Goal: Task Accomplishment & Management: Manage account settings

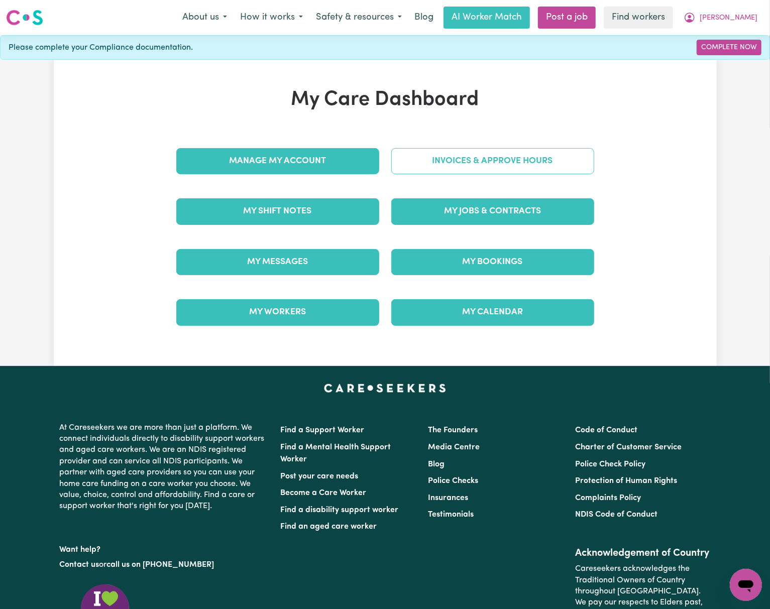
click at [456, 153] on link "Invoices & Approve Hours" at bounding box center [492, 161] width 203 height 26
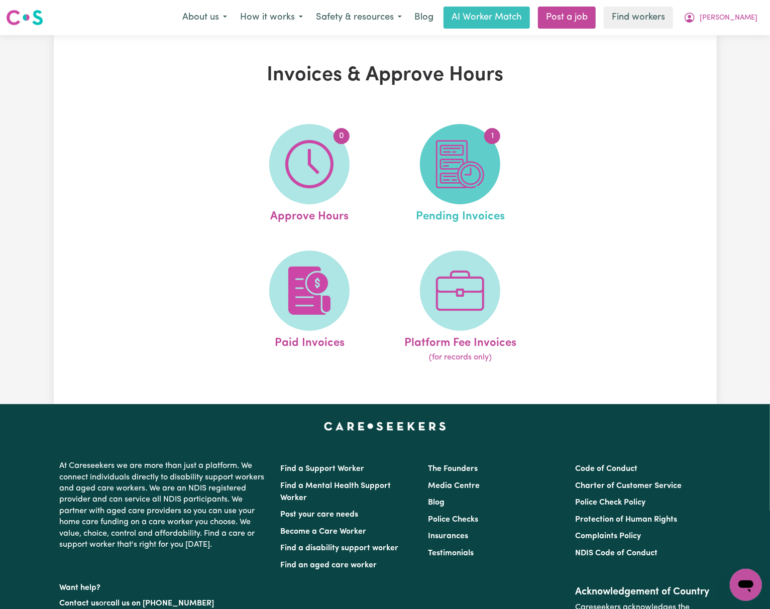
click at [474, 154] on img at bounding box center [460, 164] width 48 height 48
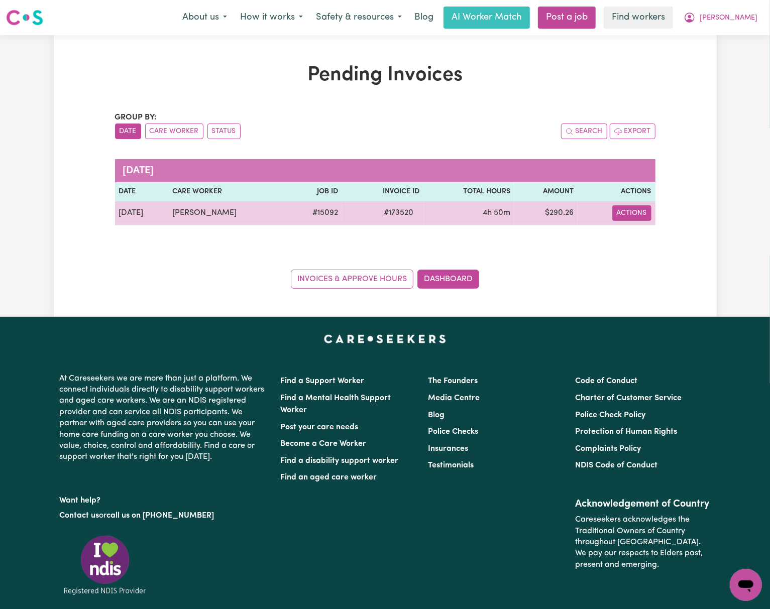
click at [647, 213] on button "Actions" at bounding box center [631, 213] width 39 height 16
click at [650, 236] on link "Download Invoice" at bounding box center [662, 237] width 92 height 20
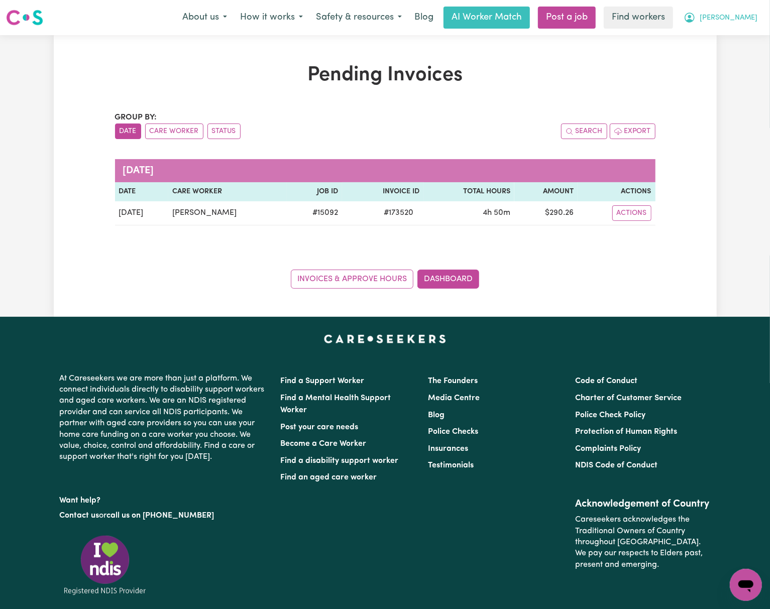
click at [737, 15] on span "[PERSON_NAME]" at bounding box center [729, 18] width 58 height 11
click at [744, 35] on link "My Dashboard" at bounding box center [723, 39] width 79 height 19
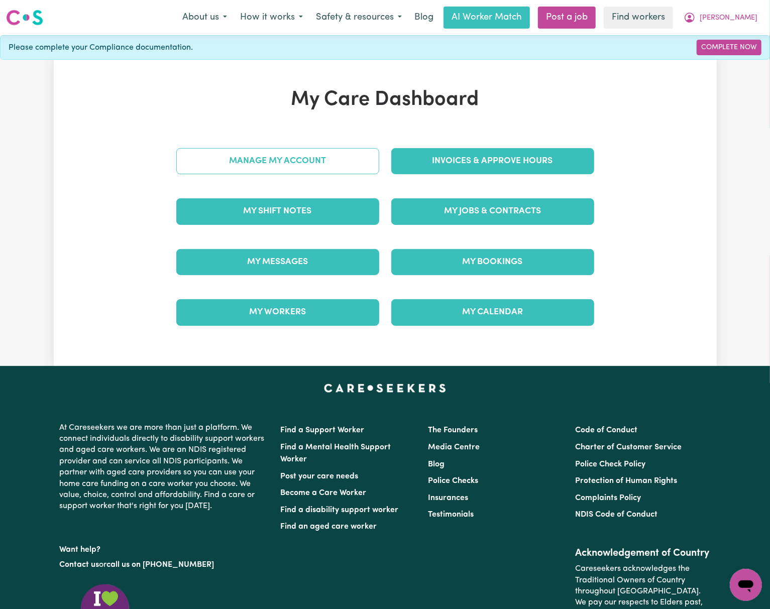
click at [294, 155] on link "Manage My Account" at bounding box center [277, 161] width 203 height 26
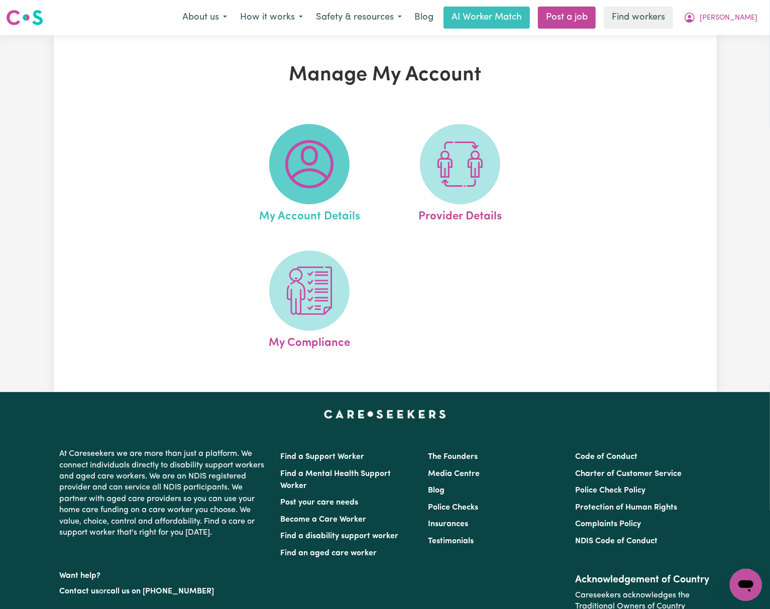
click at [302, 169] on img at bounding box center [309, 164] width 48 height 48
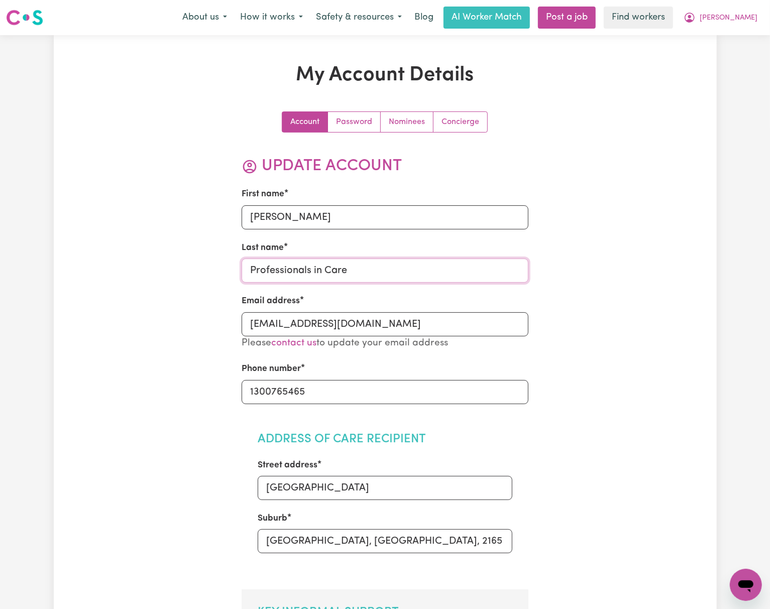
drag, startPoint x: 394, startPoint y: 269, endPoint x: 165, endPoint y: 268, distance: 228.5
click at [742, 19] on span "[PERSON_NAME]" at bounding box center [729, 18] width 58 height 11
click at [740, 45] on link "My Dashboard" at bounding box center [723, 39] width 79 height 19
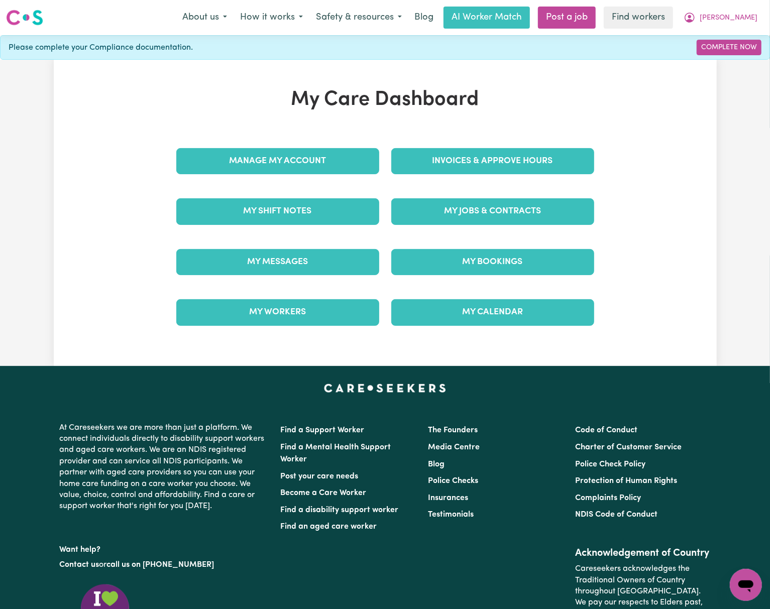
click at [578, 147] on div "Invoices & Approve Hours" at bounding box center [492, 161] width 215 height 50
click at [556, 149] on link "Invoices & Approve Hours" at bounding box center [492, 161] width 203 height 26
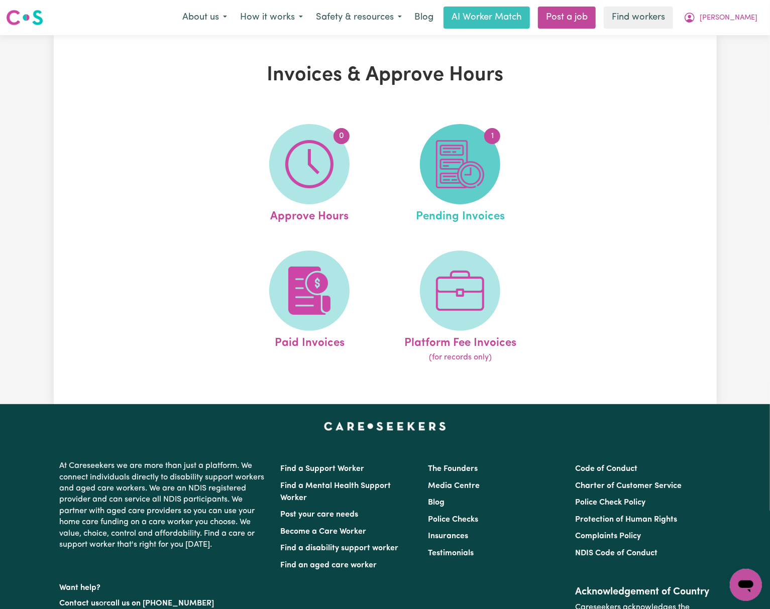
click at [466, 167] on img at bounding box center [460, 164] width 48 height 48
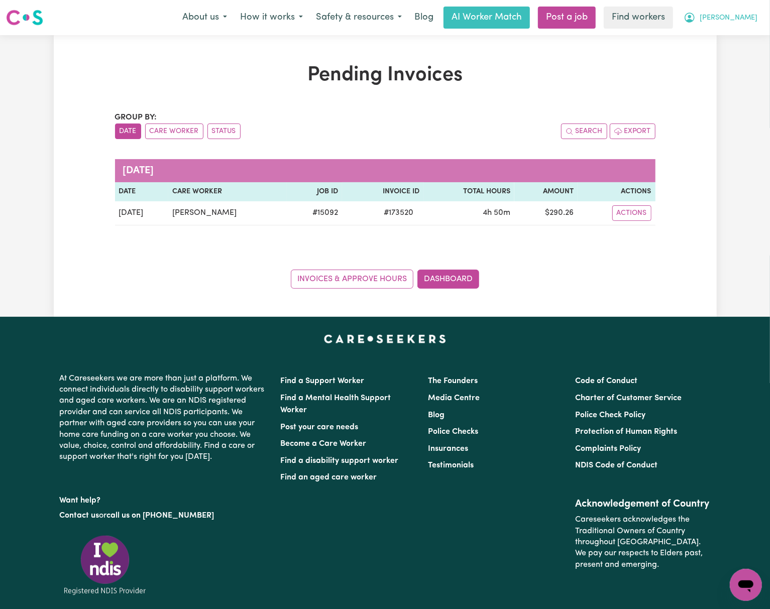
click at [744, 23] on span "[PERSON_NAME]" at bounding box center [729, 18] width 58 height 11
click at [750, 51] on link "Logout" at bounding box center [723, 57] width 79 height 19
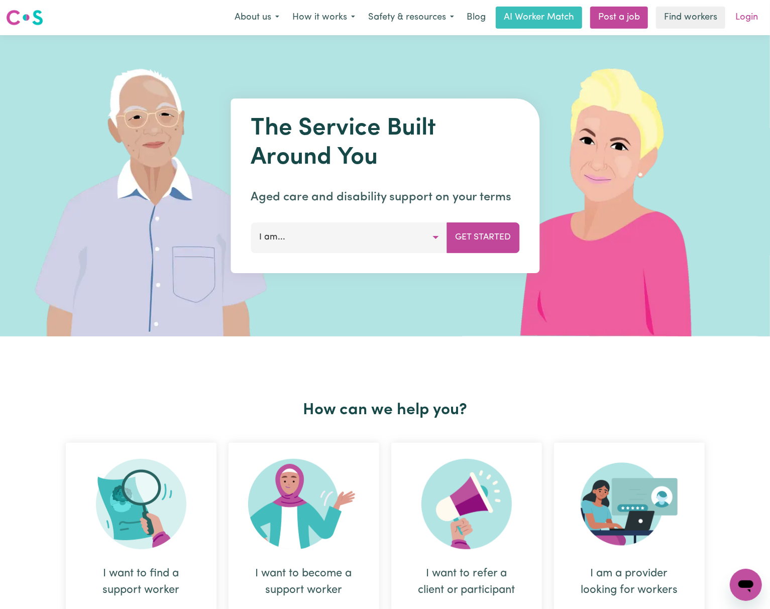
click at [746, 19] on link "Login" at bounding box center [746, 18] width 35 height 22
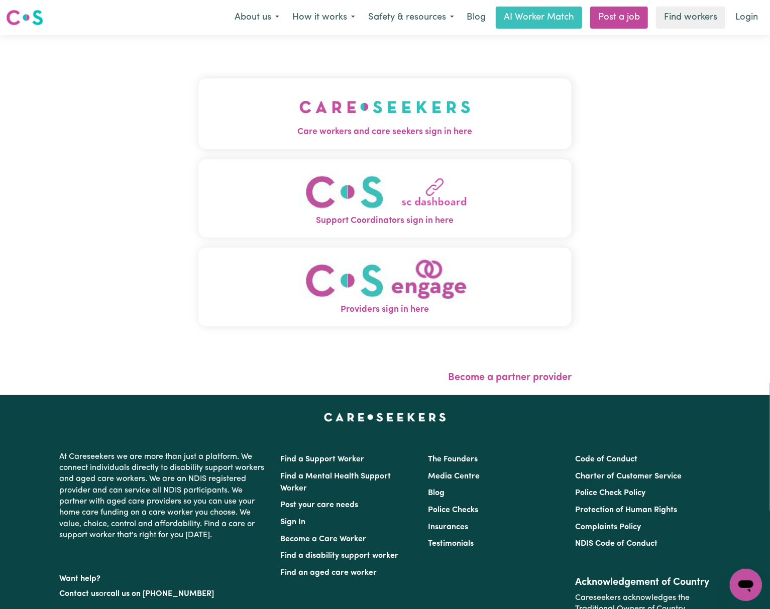
click at [336, 117] on img "Care workers and care seekers sign in here" at bounding box center [384, 106] width 171 height 37
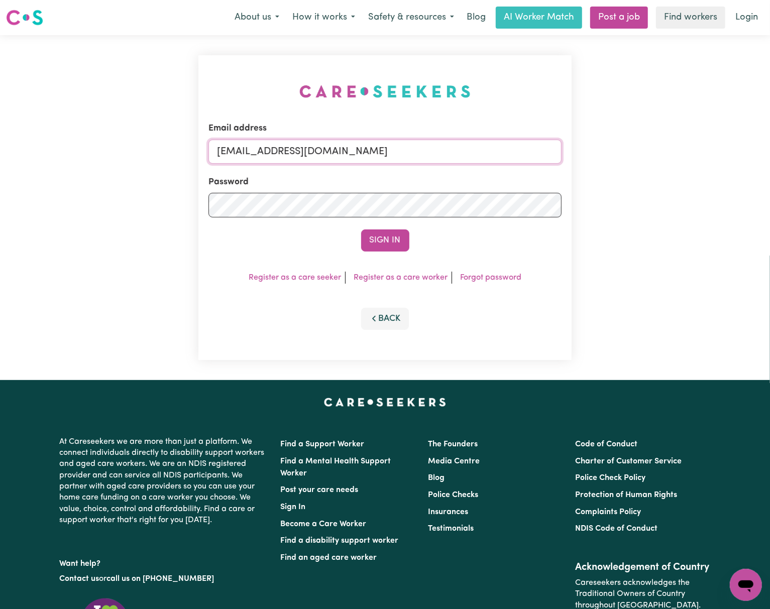
click at [274, 149] on input "[EMAIL_ADDRESS][DOMAIN_NAME]" at bounding box center [384, 152] width 353 height 24
drag, startPoint x: 270, startPoint y: 148, endPoint x: 539, endPoint y: 155, distance: 269.3
click at [539, 155] on input "[EMAIL_ADDRESS][DOMAIN_NAME]" at bounding box center [384, 152] width 353 height 24
type input "superuser~[EMAIL_ADDRESS][PERSON_NAME][DOMAIN_NAME]"
click at [361, 230] on button "Sign In" at bounding box center [385, 241] width 48 height 22
